Goal: Contribute content: Contribute content

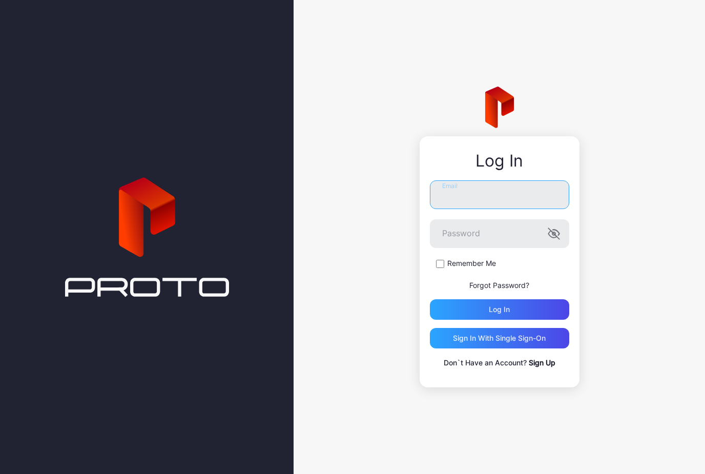
type input "**********"
click at [499, 309] on button "Log in" at bounding box center [499, 309] width 139 height 20
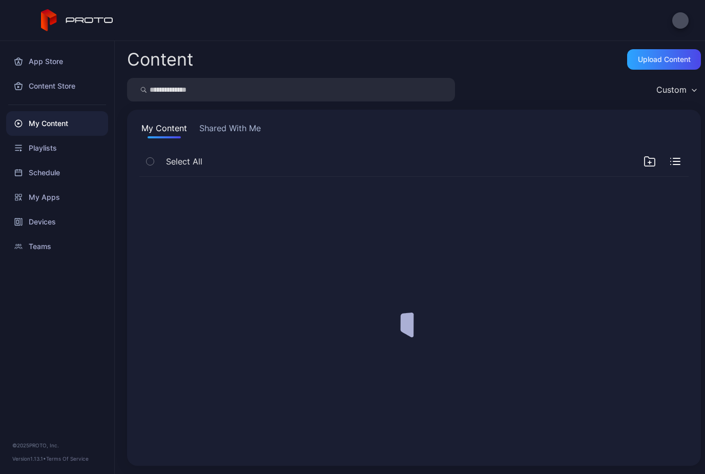
click at [545, 304] on div at bounding box center [414, 315] width 566 height 293
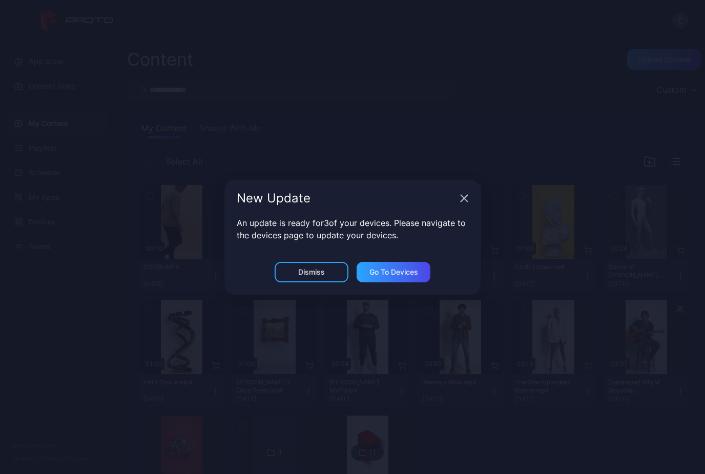
click at [322, 275] on div "Dismiss" at bounding box center [311, 272] width 27 height 8
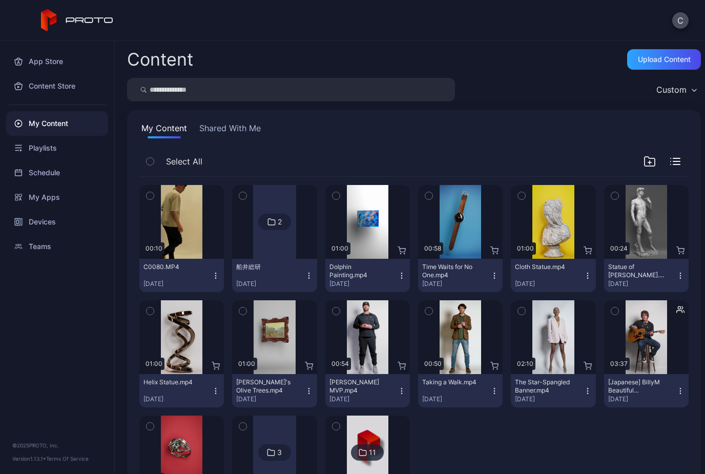
click at [647, 61] on div "Upload Content" at bounding box center [664, 59] width 53 height 8
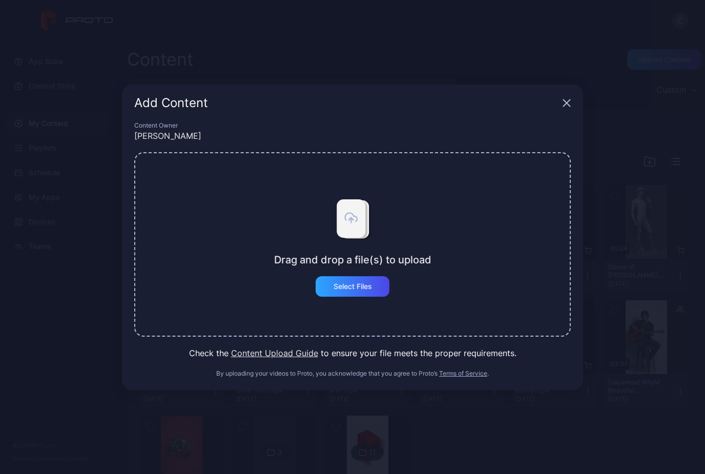
click at [360, 284] on div "Select Files" at bounding box center [353, 286] width 38 height 8
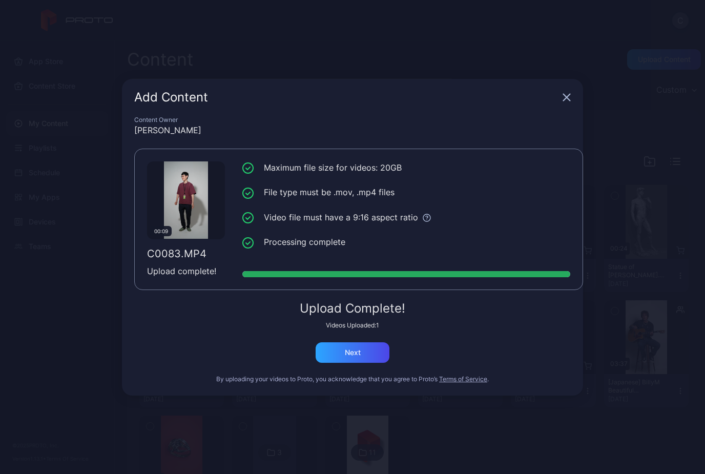
click at [329, 355] on div "Next" at bounding box center [353, 352] width 74 height 20
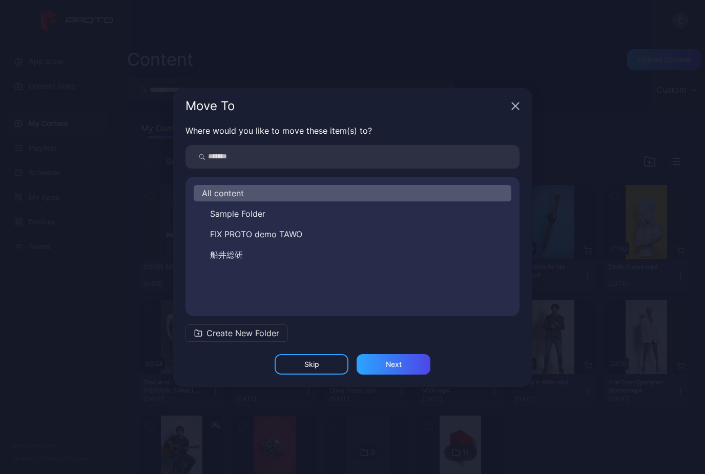
click at [379, 365] on div "Next" at bounding box center [394, 364] width 74 height 20
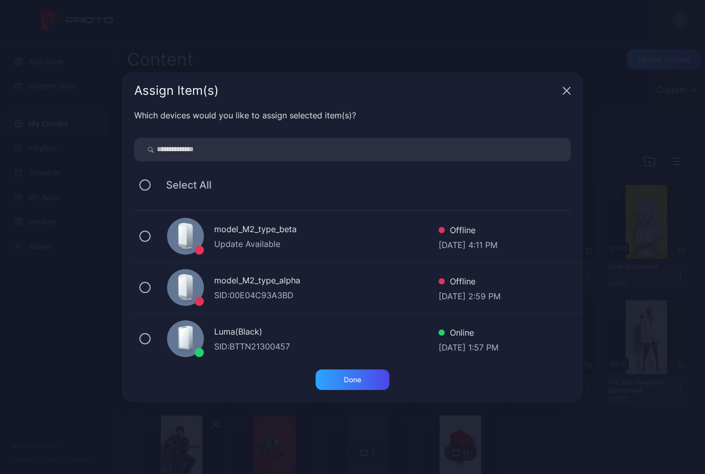
click at [231, 343] on div "SID: BTTN21300457" at bounding box center [326, 346] width 224 height 12
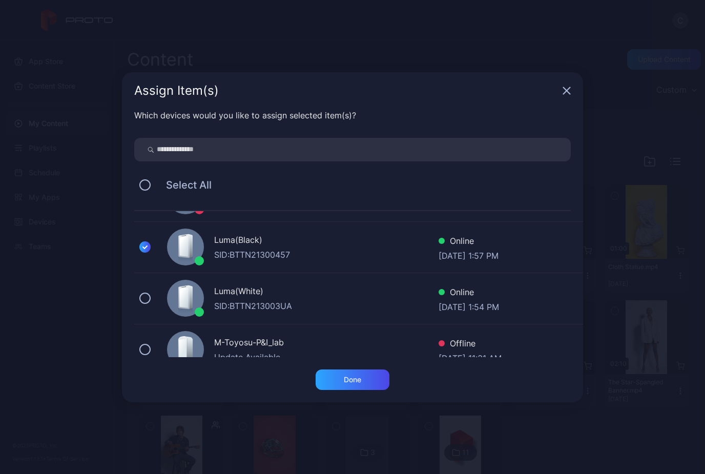
scroll to position [88, 0]
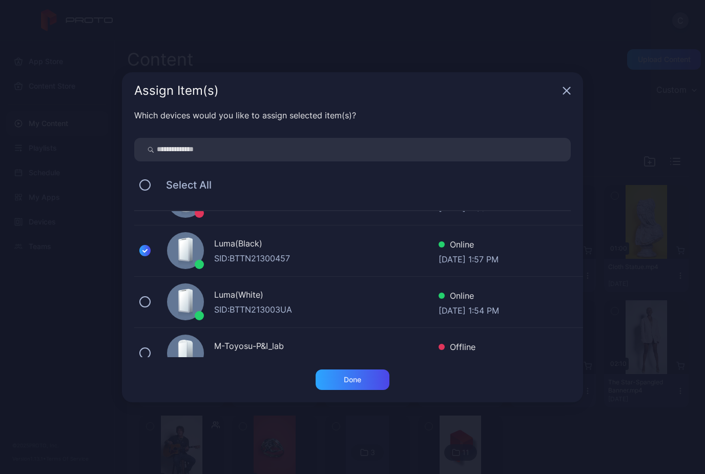
click at [337, 377] on div "Done" at bounding box center [353, 379] width 74 height 20
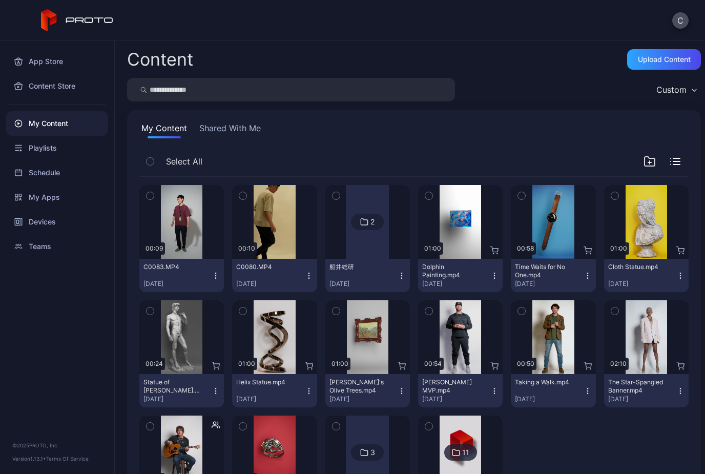
click at [634, 68] on div "Upload Content" at bounding box center [664, 59] width 74 height 20
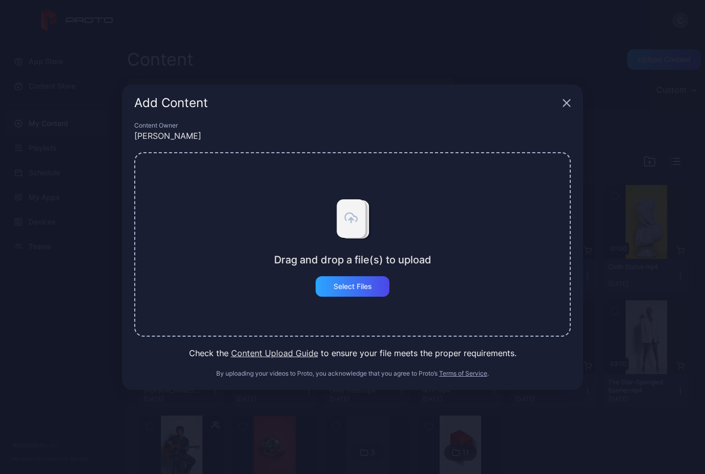
click at [353, 296] on div "Select Files" at bounding box center [353, 286] width 74 height 20
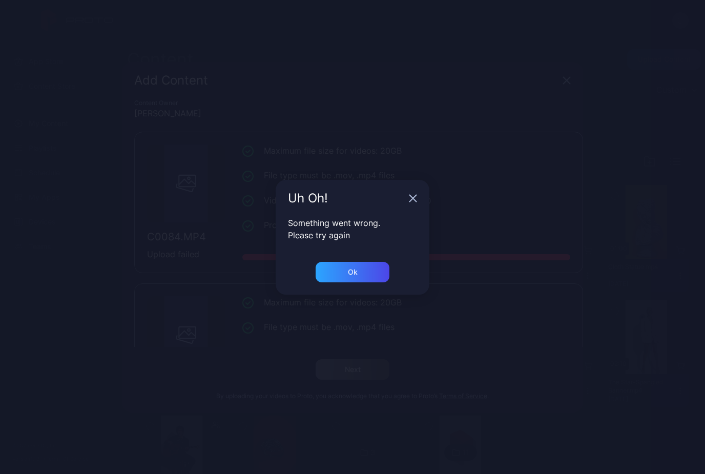
click at [342, 274] on div "Ok" at bounding box center [353, 272] width 74 height 20
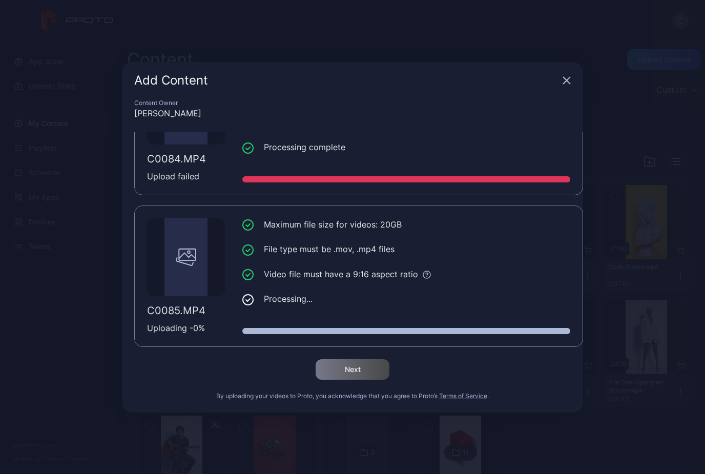
scroll to position [78, 0]
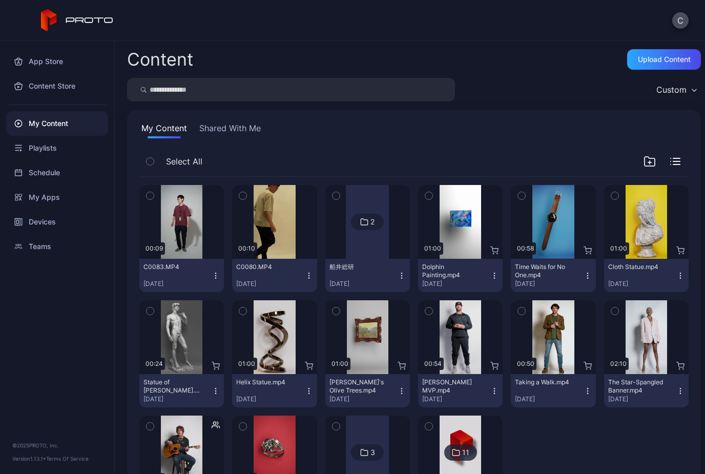
click at [654, 60] on div "Upload Content" at bounding box center [664, 59] width 53 height 8
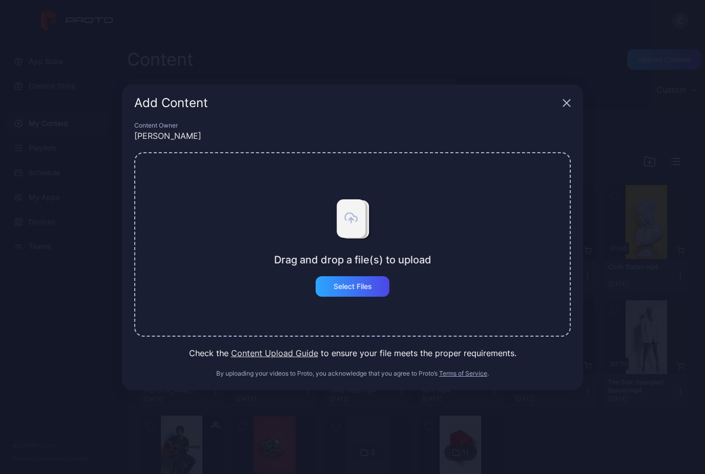
click at [348, 293] on div "Select Files" at bounding box center [353, 286] width 74 height 20
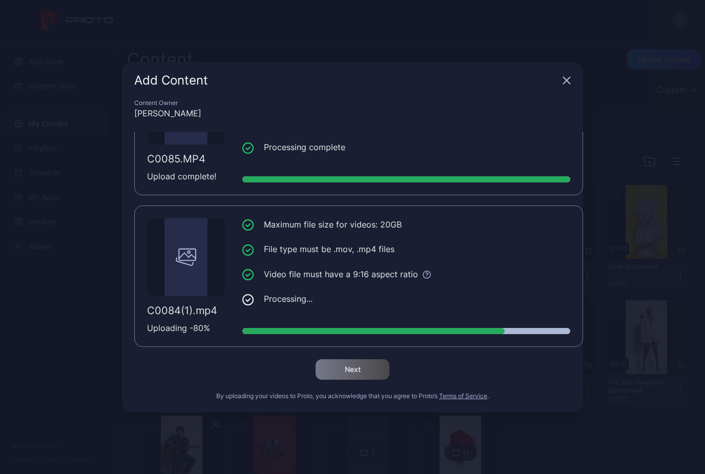
scroll to position [78, 0]
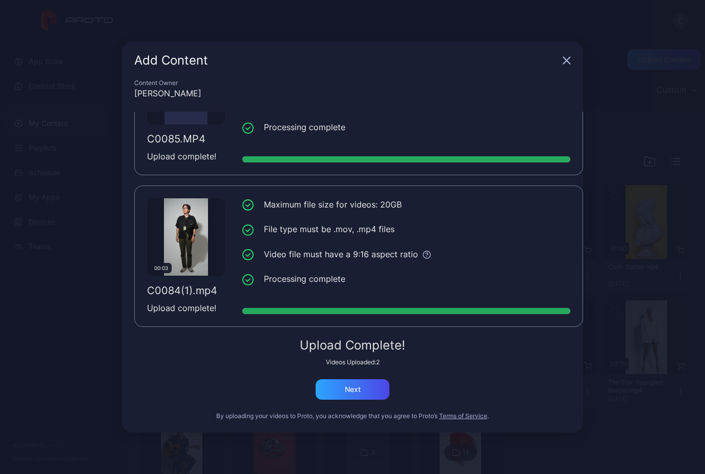
click at [333, 388] on div "Next" at bounding box center [353, 389] width 74 height 20
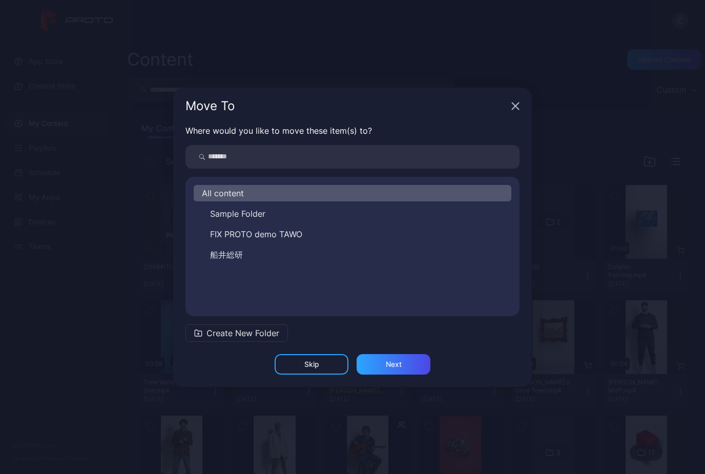
click at [384, 368] on div "Next" at bounding box center [394, 364] width 74 height 20
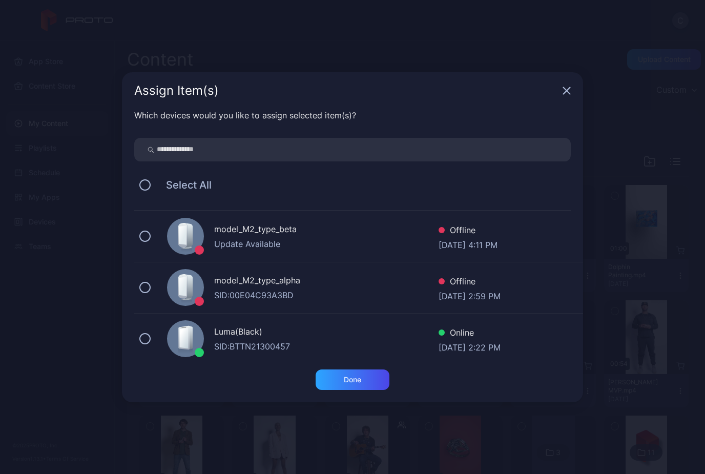
click at [246, 337] on div "Luma(Black)" at bounding box center [326, 332] width 224 height 15
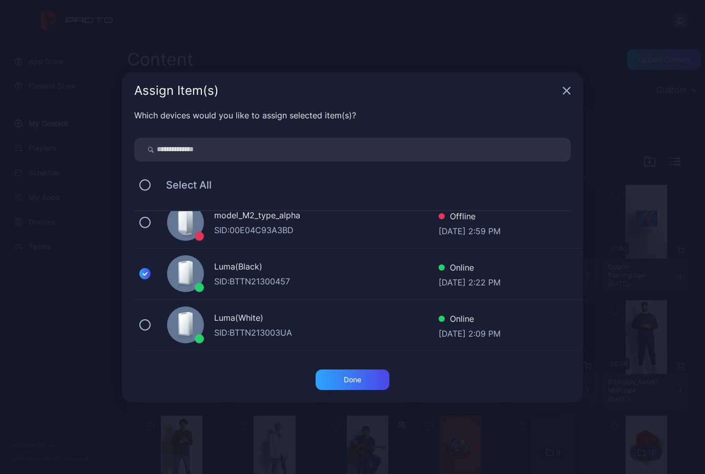
scroll to position [52, 0]
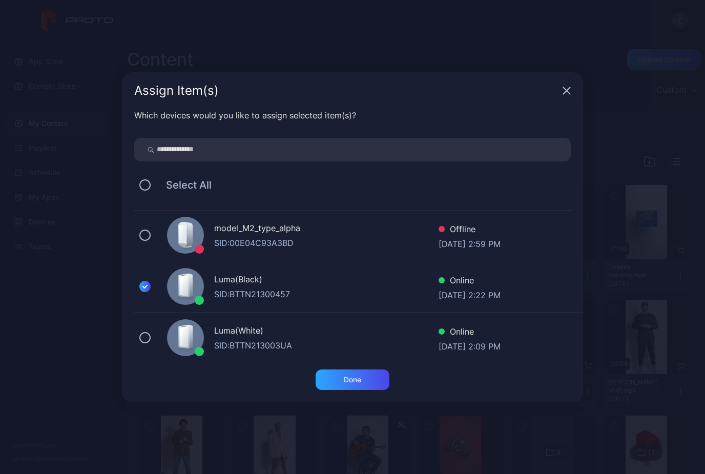
click at [347, 376] on div "Done" at bounding box center [352, 380] width 17 height 8
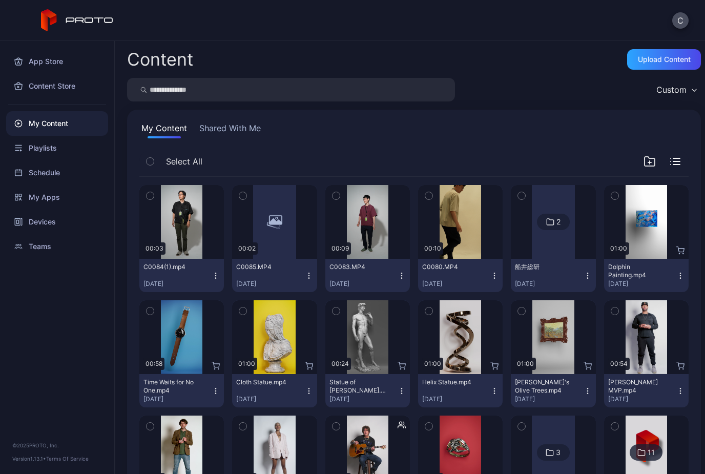
scroll to position [0, 0]
click at [37, 222] on div "Devices" at bounding box center [57, 222] width 102 height 25
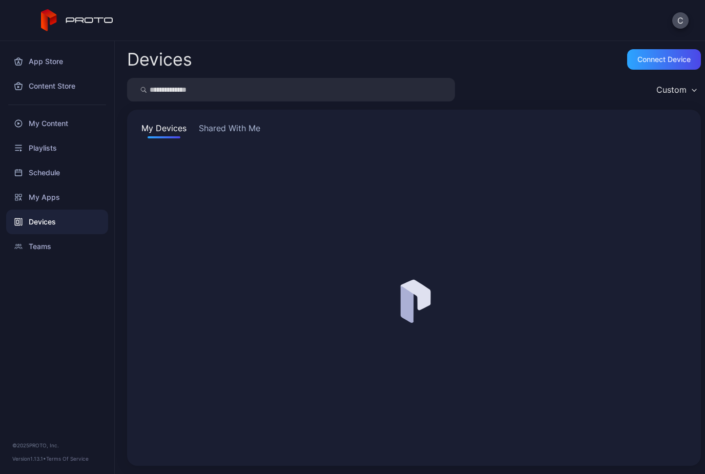
click at [235, 132] on button "Shared With Me" at bounding box center [230, 130] width 66 height 16
click at [164, 129] on button "My Devices" at bounding box center [163, 130] width 49 height 16
click at [204, 132] on button "Shared With Me" at bounding box center [230, 130] width 66 height 16
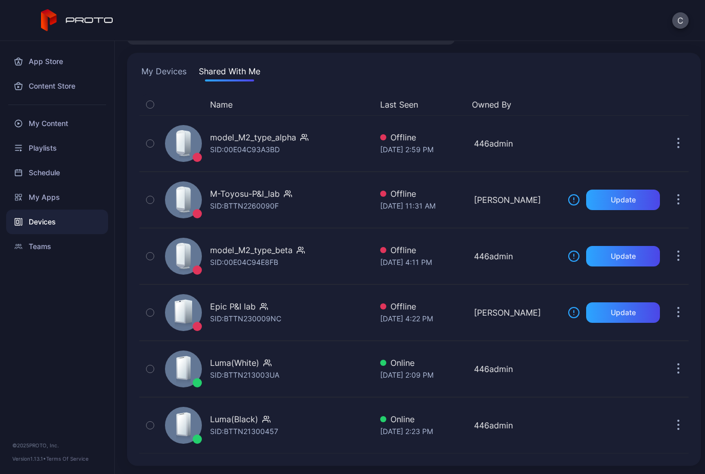
scroll to position [57, 0]
click at [296, 429] on div "Luma(Black) SID: BTTN21300457" at bounding box center [266, 425] width 211 height 51
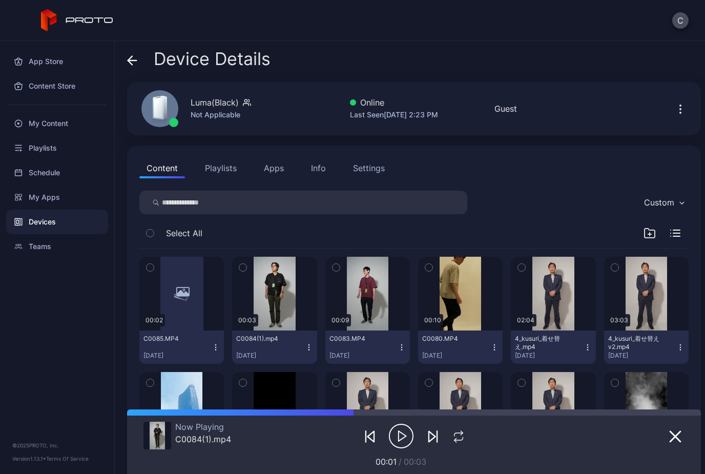
click at [43, 114] on div "My Content" at bounding box center [57, 123] width 102 height 25
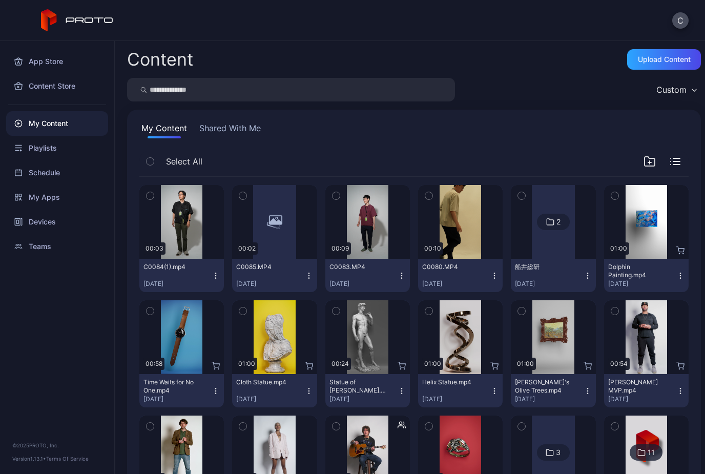
click at [520, 94] on div "Custom" at bounding box center [414, 90] width 574 height 24
click at [652, 58] on div "Upload Content" at bounding box center [664, 59] width 53 height 8
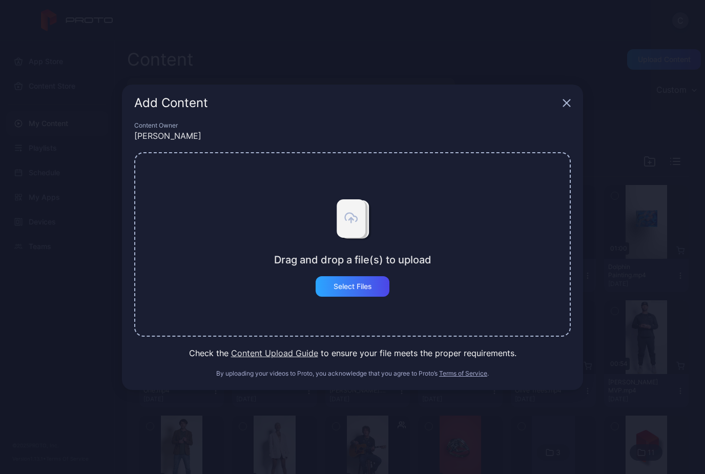
click at [338, 282] on div "Select Files" at bounding box center [353, 286] width 38 height 8
click at [363, 289] on div "Select Files" at bounding box center [353, 286] width 38 height 8
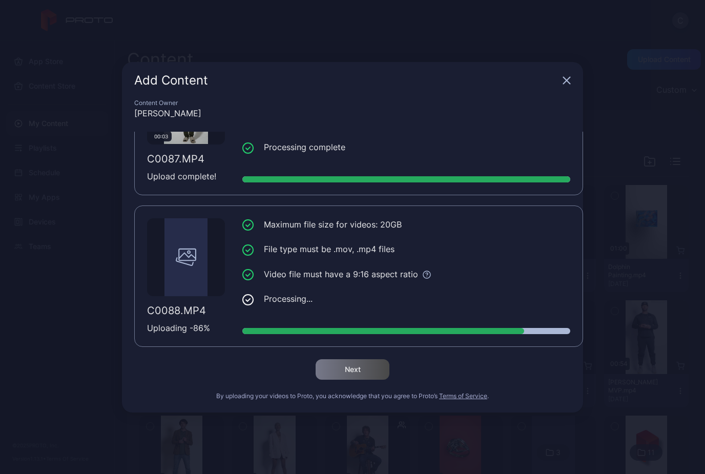
scroll to position [230, 0]
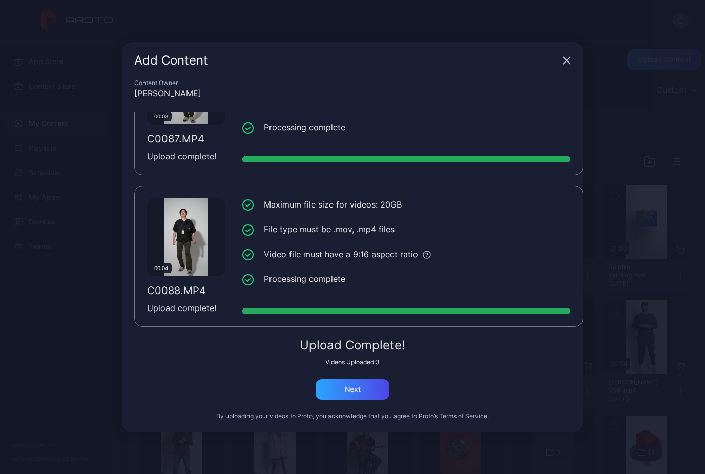
click at [357, 380] on div "Next" at bounding box center [353, 389] width 74 height 20
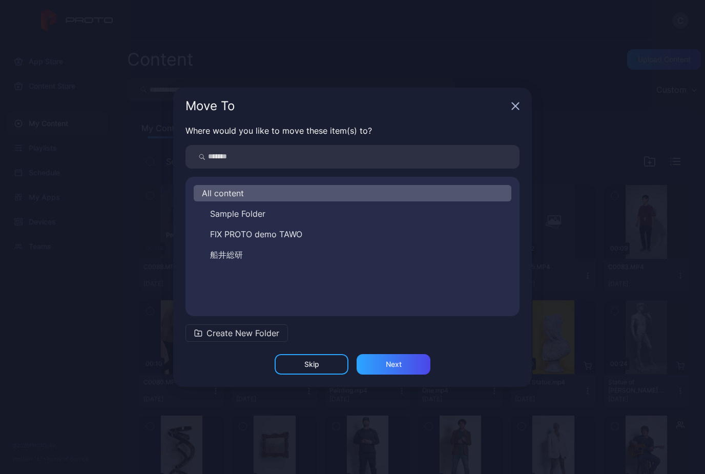
click at [404, 364] on div "Next" at bounding box center [394, 364] width 74 height 20
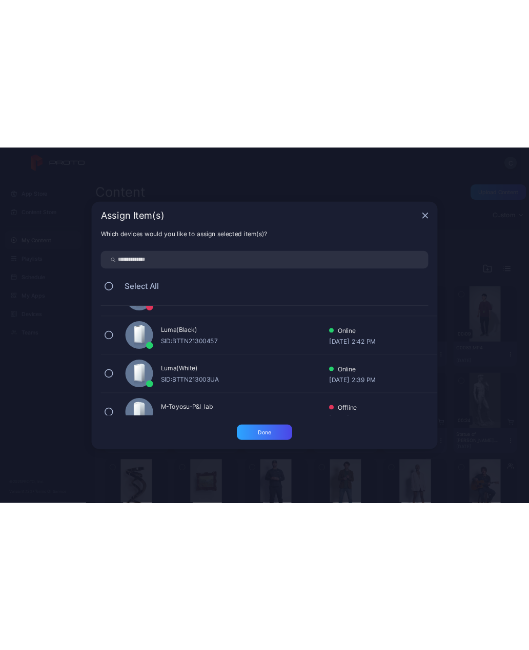
scroll to position [88, 0]
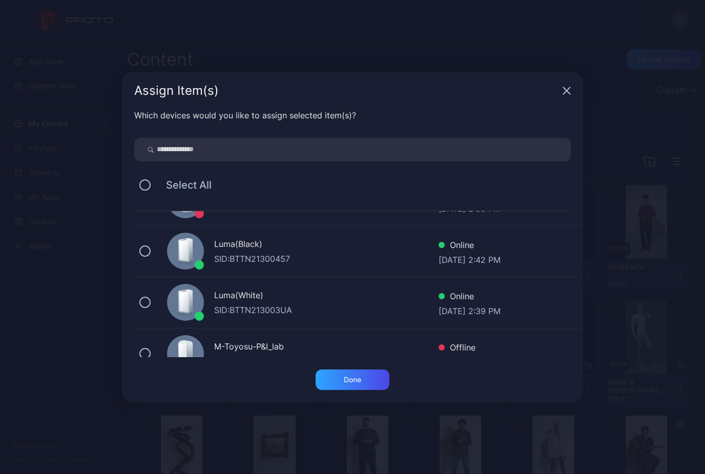
click at [340, 249] on div "Luma(Black)" at bounding box center [326, 245] width 224 height 15
click at [363, 379] on div "Done" at bounding box center [353, 379] width 74 height 20
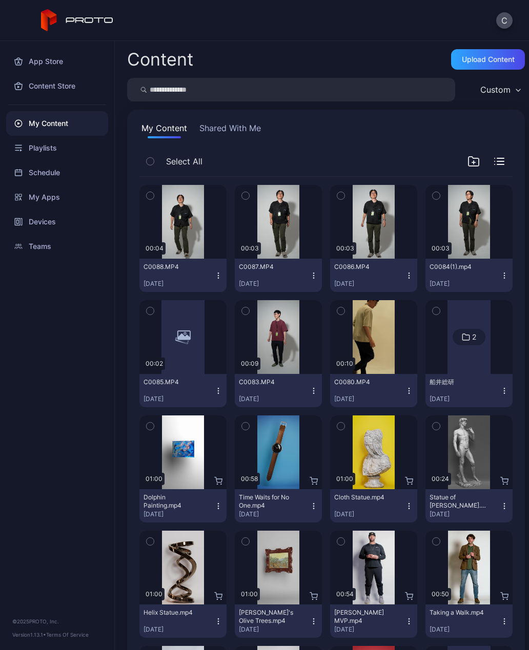
click at [476, 55] on div "Upload Content" at bounding box center [488, 59] width 53 height 8
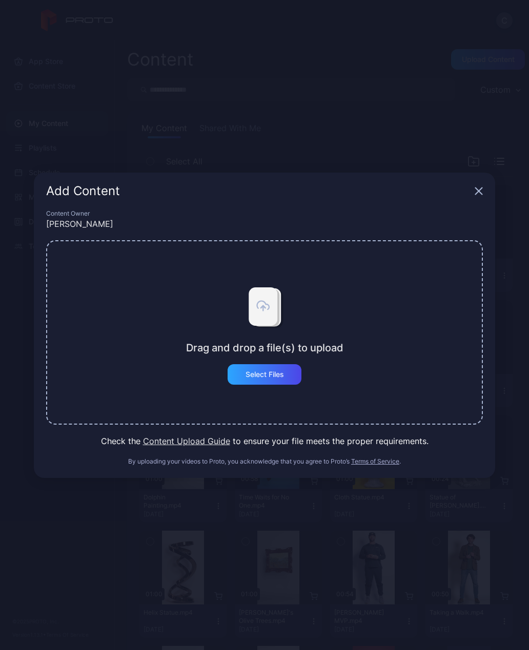
click at [265, 371] on div "Select Files" at bounding box center [264, 374] width 38 height 8
click at [282, 370] on div "Select Files" at bounding box center [264, 374] width 38 height 8
click at [262, 383] on div "Select Files" at bounding box center [265, 374] width 74 height 20
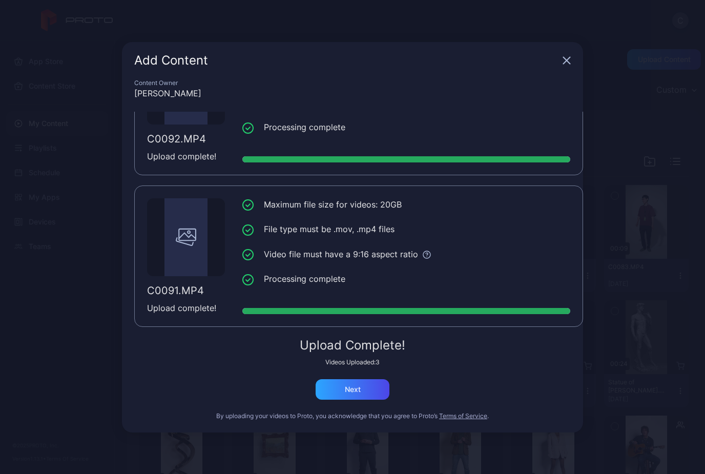
scroll to position [230, 0]
click at [333, 398] on div "Next" at bounding box center [353, 389] width 74 height 20
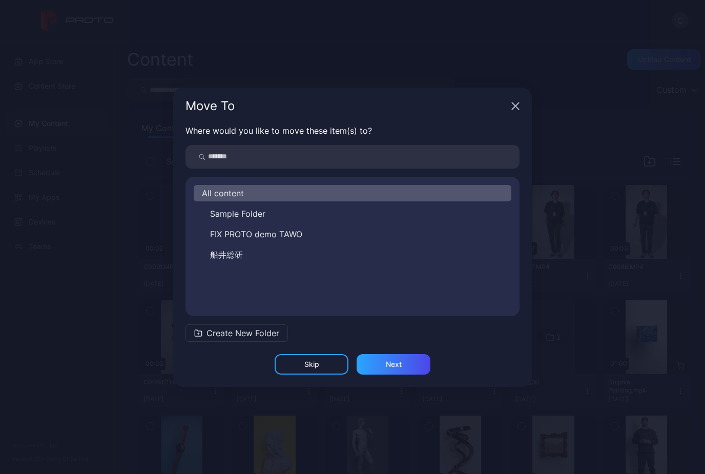
click at [383, 368] on div "Next" at bounding box center [394, 364] width 74 height 20
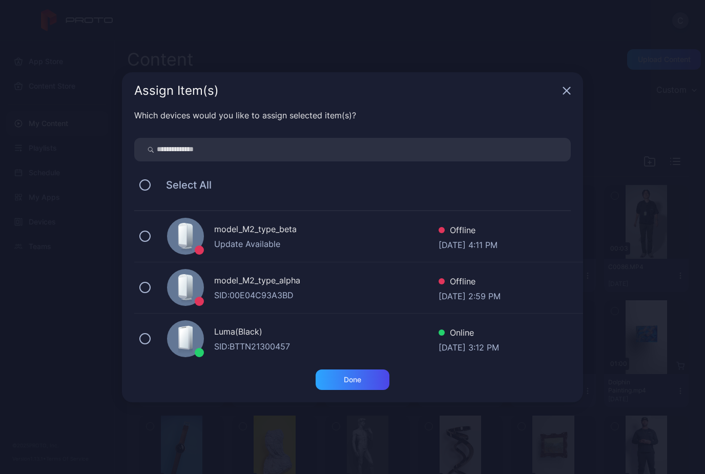
click at [232, 344] on div "SID: BTTN21300457" at bounding box center [326, 346] width 224 height 12
click at [346, 382] on div "Done" at bounding box center [352, 380] width 17 height 8
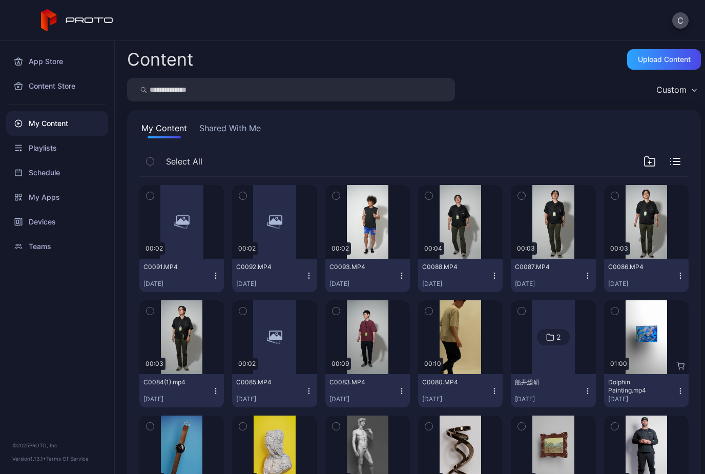
click at [665, 50] on div "Upload Content" at bounding box center [664, 59] width 74 height 20
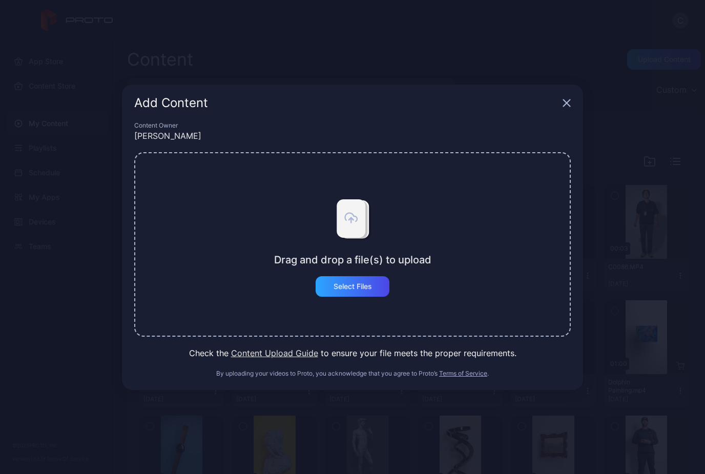
click at [336, 293] on div "Select Files" at bounding box center [353, 286] width 74 height 20
click at [93, 157] on div "Add Content Content Owner [PERSON_NAME] Drag and drop a file(s) to upload Selec…" at bounding box center [352, 237] width 705 height 474
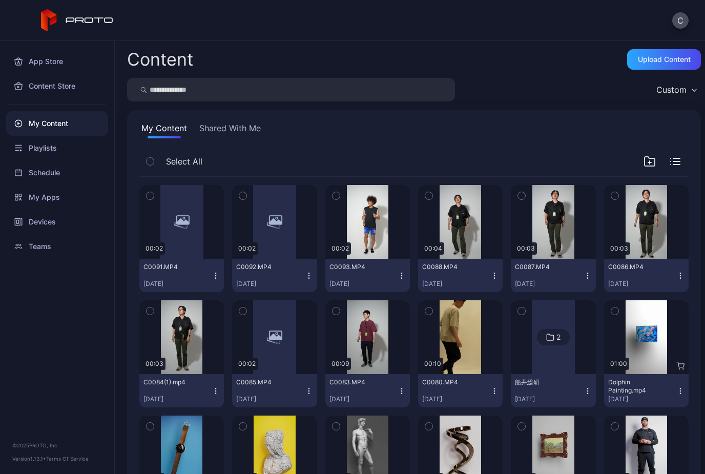
scroll to position [0, 0]
click at [648, 61] on div "Upload Content" at bounding box center [664, 59] width 53 height 8
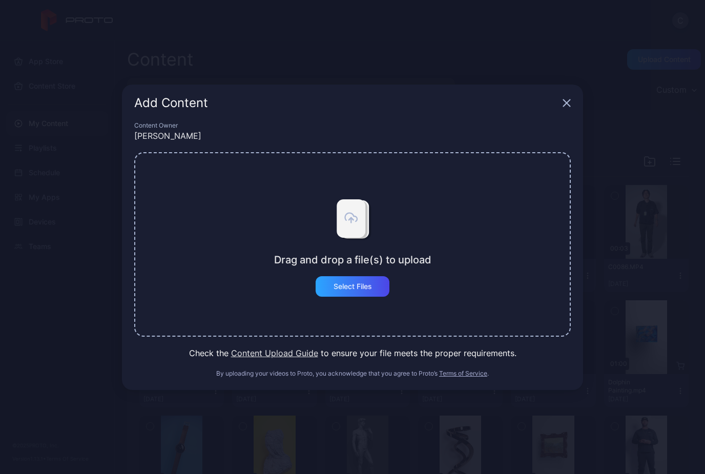
click at [341, 287] on div "Select Files" at bounding box center [353, 286] width 38 height 8
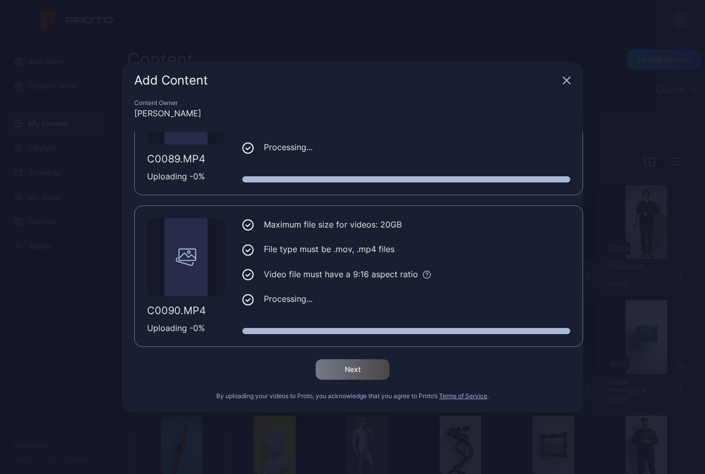
scroll to position [78, 0]
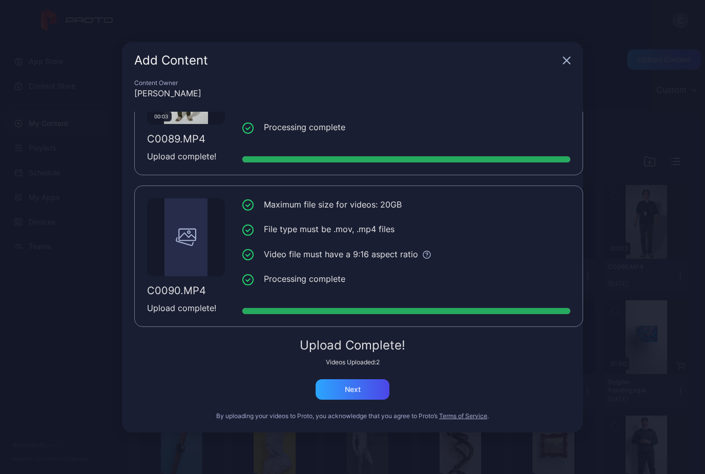
click at [336, 390] on div "Next" at bounding box center [353, 389] width 74 height 20
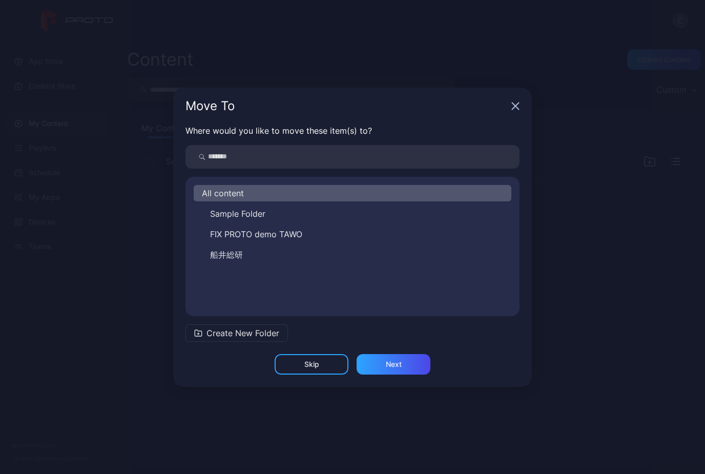
click at [387, 368] on div "Next" at bounding box center [394, 364] width 16 height 8
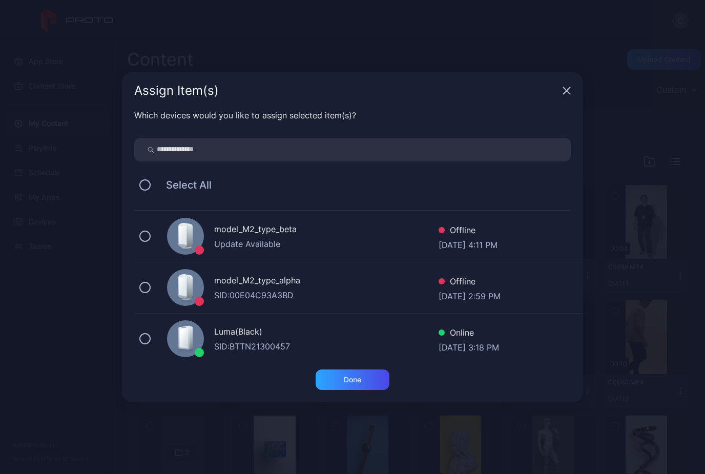
click at [219, 338] on div "Luma(Black)" at bounding box center [326, 332] width 224 height 15
click at [336, 380] on div "Done" at bounding box center [353, 379] width 74 height 20
